Goal: Transaction & Acquisition: Purchase product/service

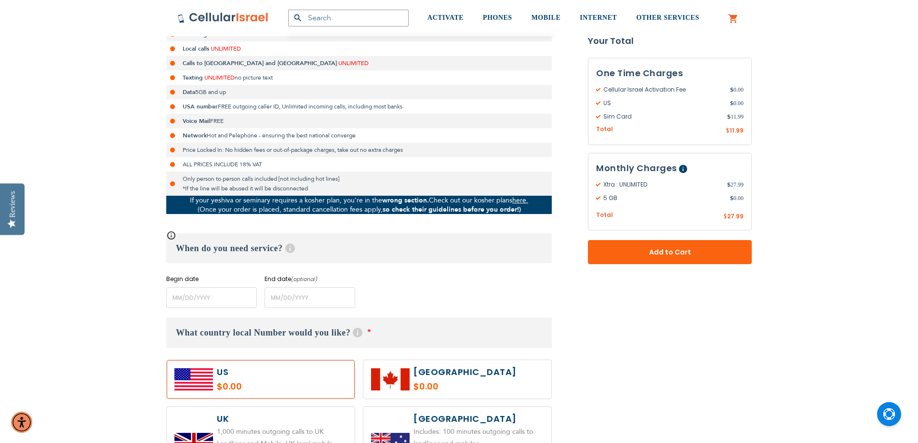
scroll to position [241, 0]
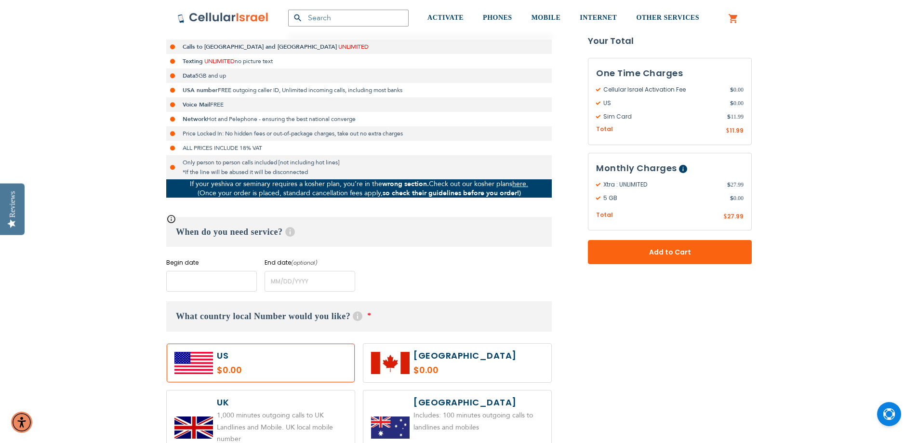
click at [208, 282] on input "name" at bounding box center [211, 281] width 91 height 21
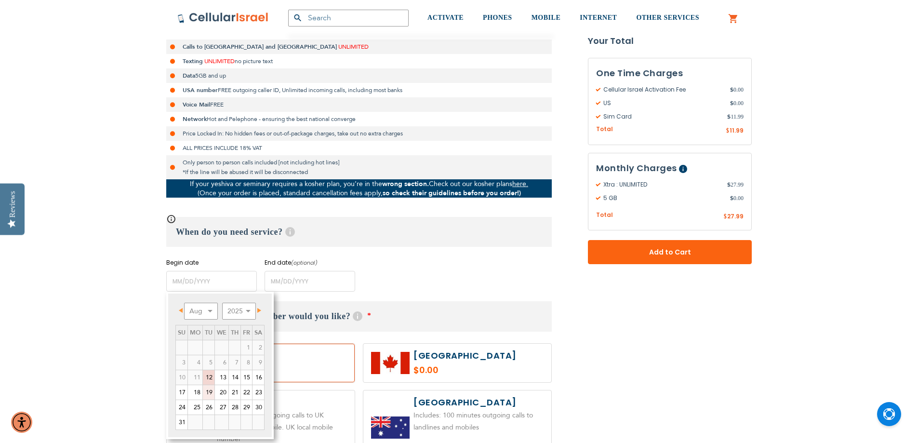
click at [208, 393] on link "19" at bounding box center [209, 392] width 12 height 14
type input "[DATE]"
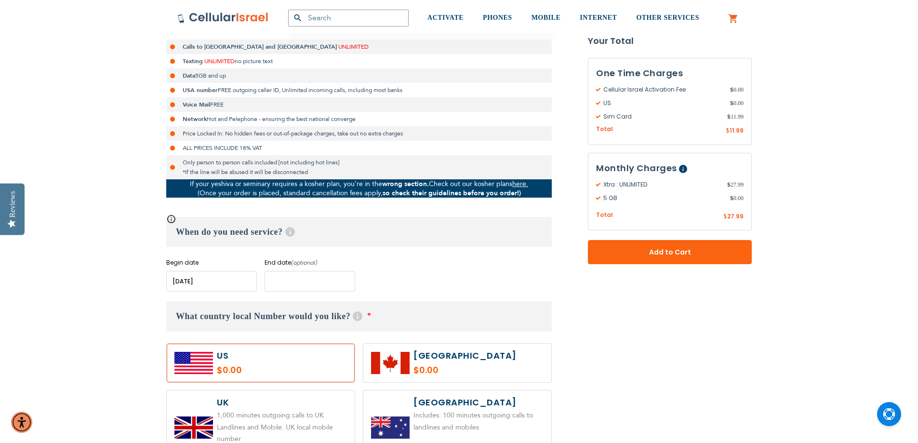
click at [294, 283] on input "name" at bounding box center [310, 281] width 91 height 21
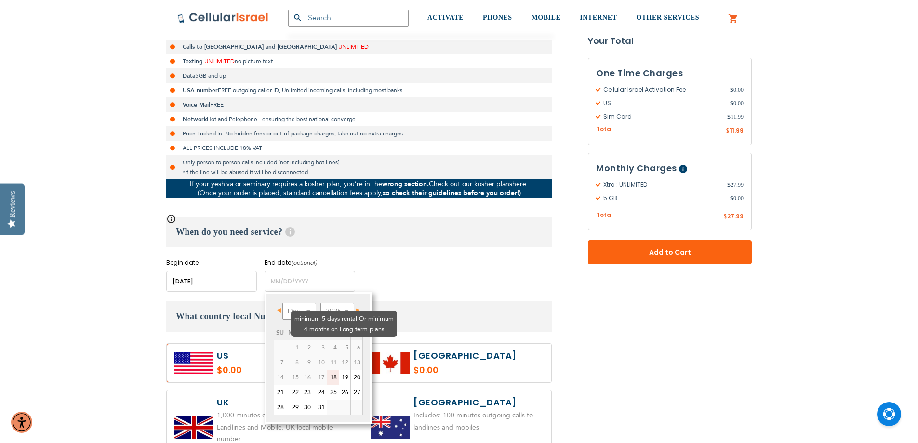
click at [313, 340] on td "3" at bounding box center [320, 347] width 14 height 15
click at [351, 340] on td "6" at bounding box center [357, 347] width 12 height 15
click at [330, 308] on select "2025 2026 2027 2028 2029 2030 2031 2032 2033 2034 2035" at bounding box center [337, 311] width 34 height 17
click at [297, 309] on select "Jan Feb Mar Apr May Jun [DATE] Aug Sep Oct Nov Dec" at bounding box center [299, 311] width 34 height 17
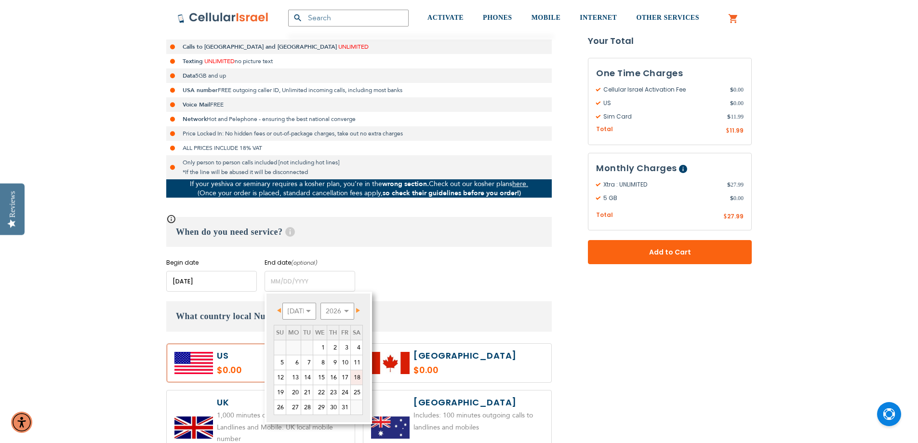
click at [359, 378] on link "18" at bounding box center [357, 377] width 12 height 14
type input "[DATE]"
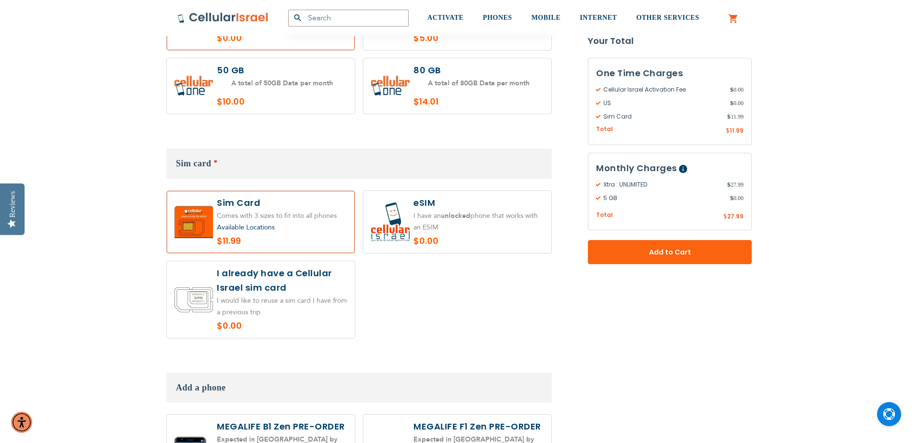
scroll to position [1301, 0]
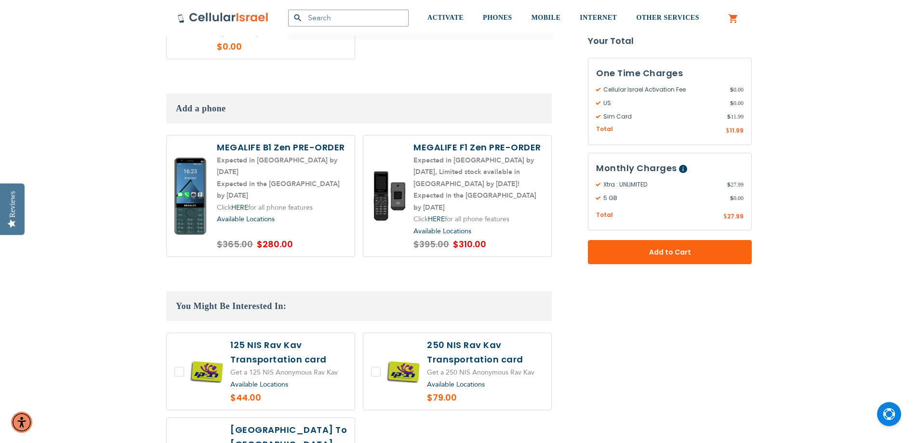
click at [452, 206] on label at bounding box center [457, 195] width 188 height 121
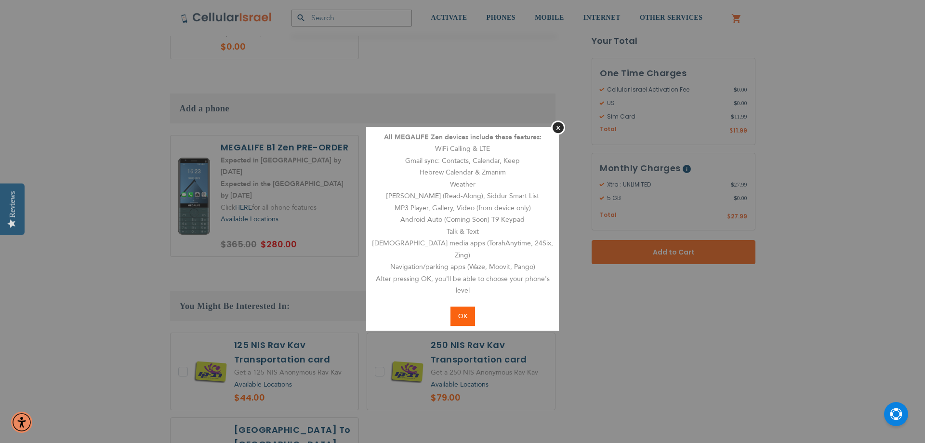
click at [464, 312] on span "OK" at bounding box center [462, 316] width 9 height 9
radio input "true"
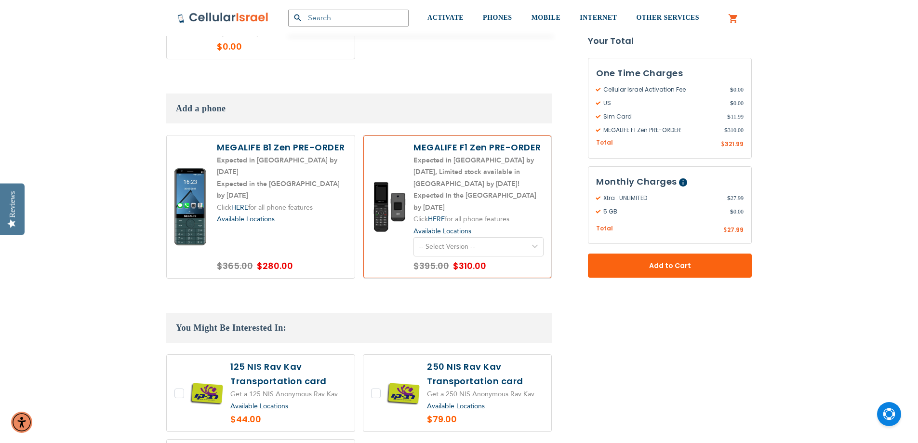
click at [498, 238] on select "-- Select Version -- Level 1. Filtered Email only Level 2. Email + Banking Leve…" at bounding box center [478, 246] width 130 height 19
select select "5644"
click at [413, 237] on select "-- Select Version -- Level 1. Filtered Email only Level 2. Email + Banking Leve…" at bounding box center [478, 246] width 130 height 19
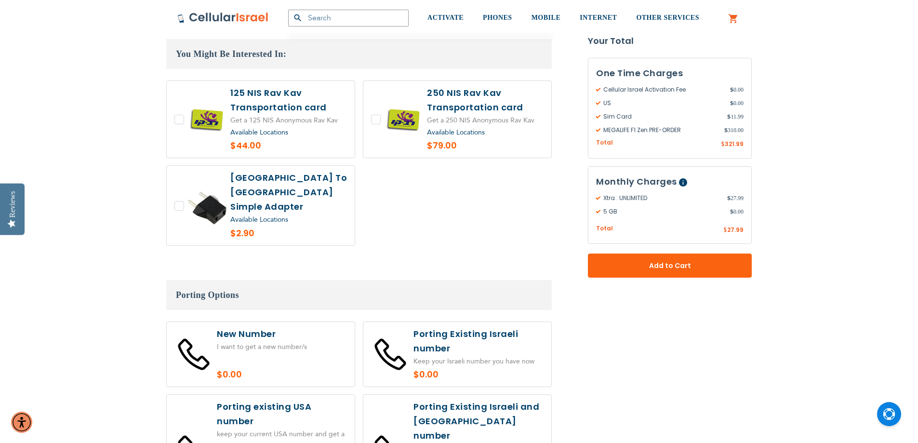
scroll to position [1590, 0]
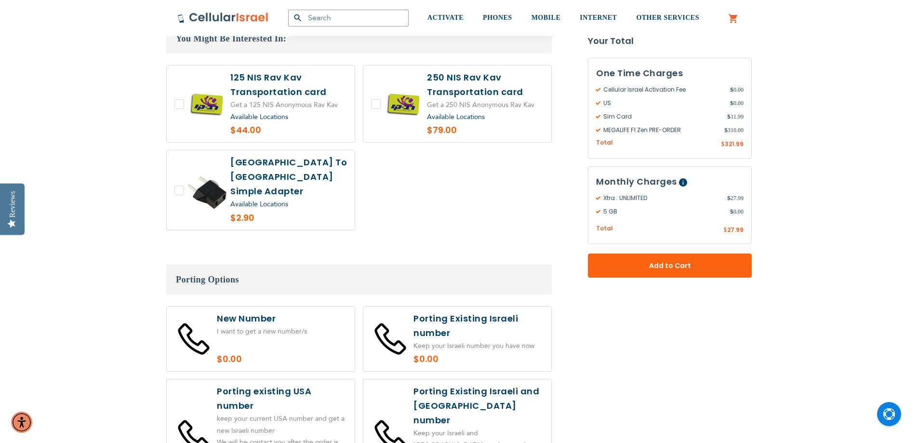
click at [288, 306] on label at bounding box center [261, 338] width 188 height 65
radio input "true"
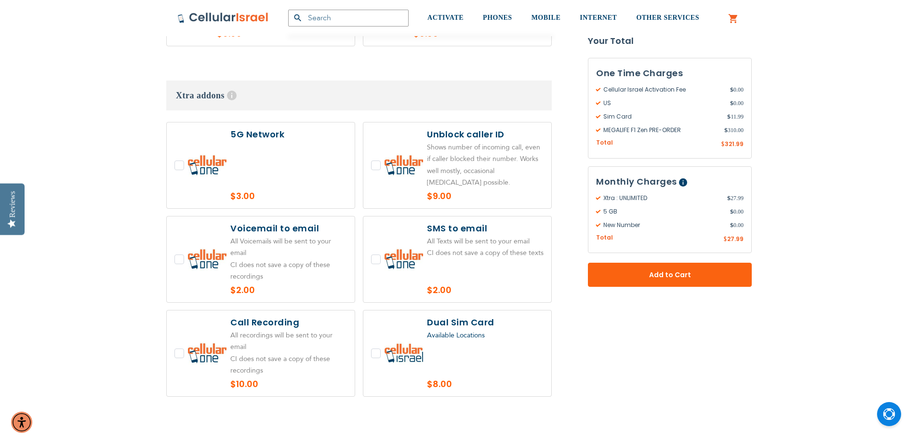
scroll to position [2024, 0]
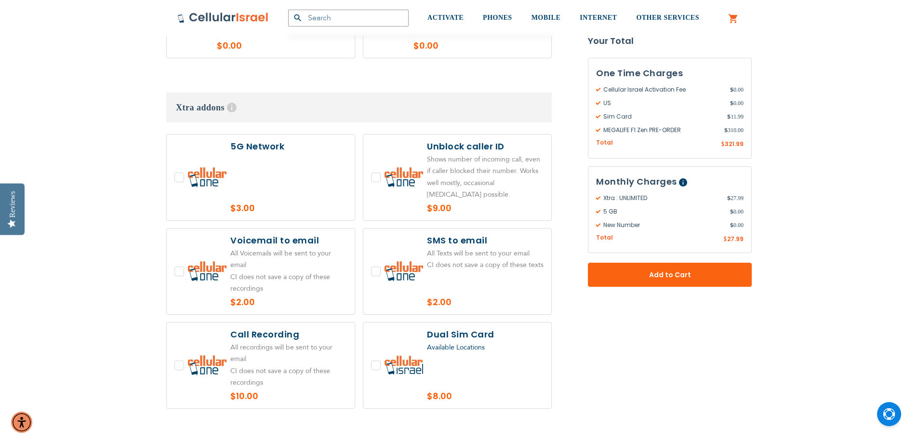
click at [463, 343] on span "Available Locations" at bounding box center [456, 347] width 58 height 9
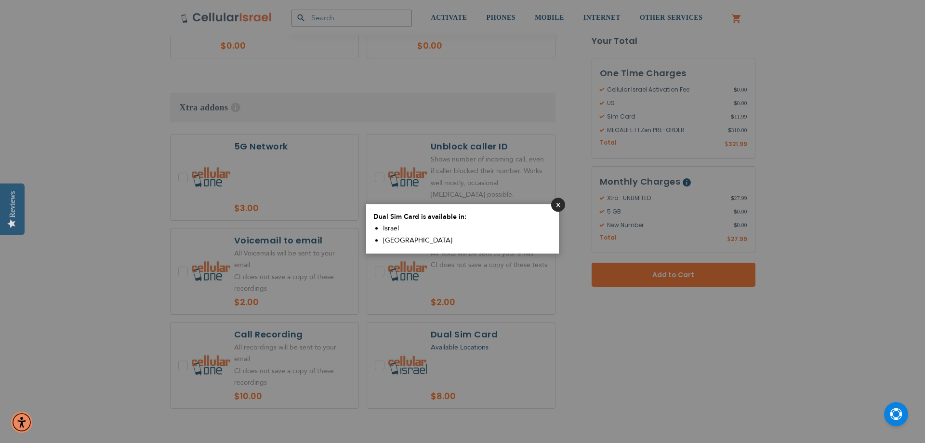
click at [559, 206] on button "Close" at bounding box center [558, 205] width 14 height 14
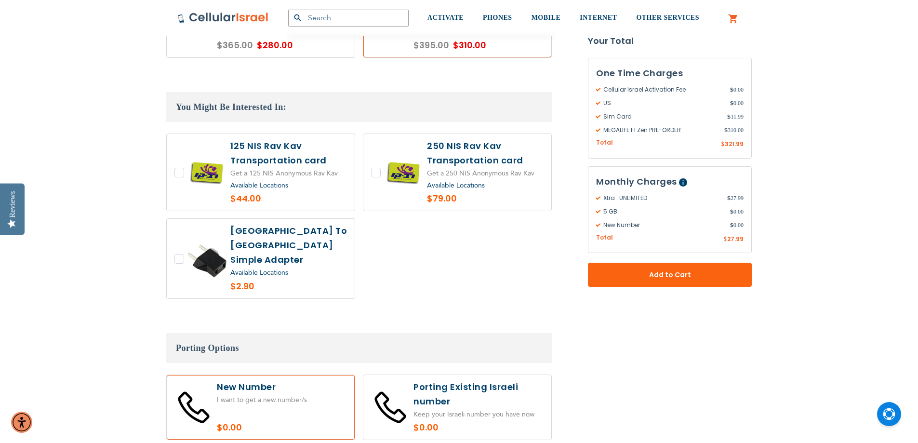
scroll to position [1638, 0]
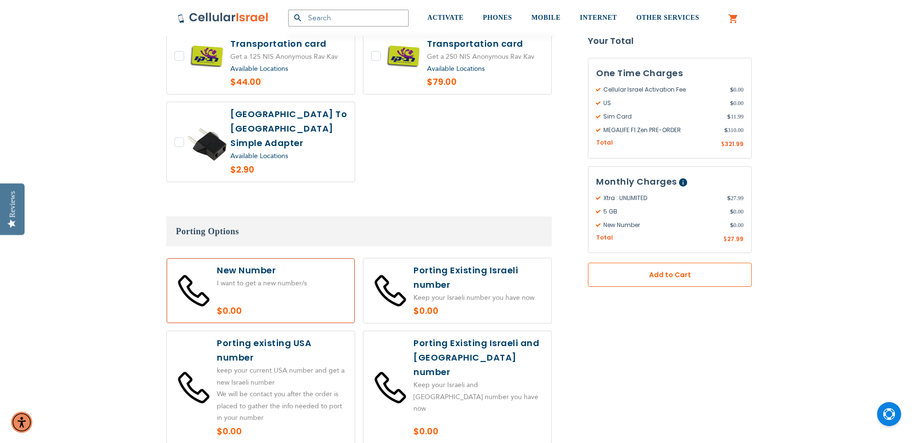
click at [676, 277] on span "Add to Cart" at bounding box center [670, 275] width 100 height 10
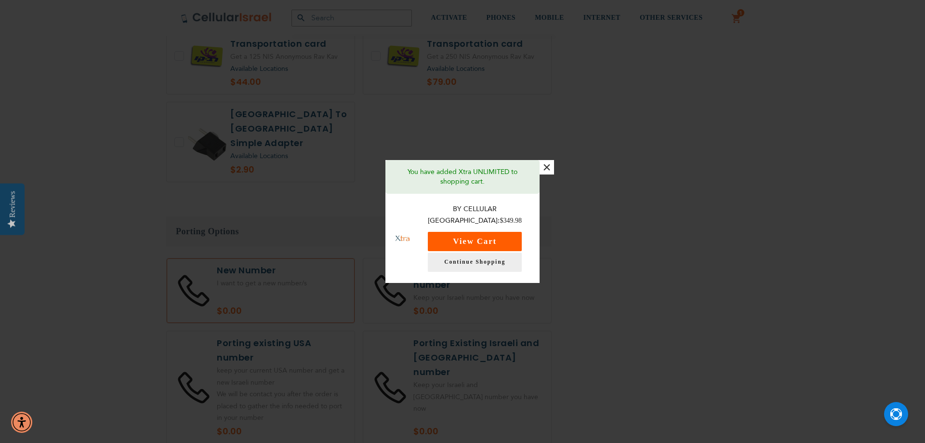
click at [519, 237] on button "View Cart" at bounding box center [475, 241] width 94 height 19
